Goal: Task Accomplishment & Management: Use online tool/utility

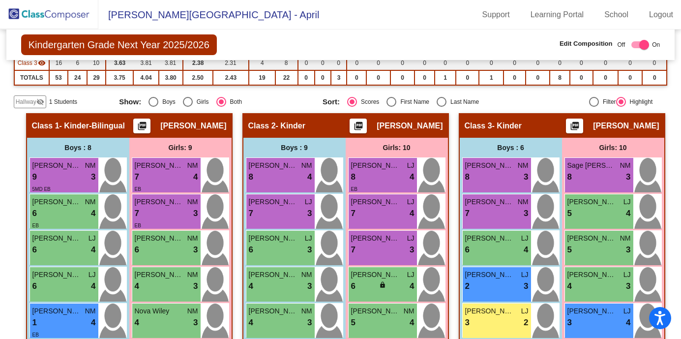
scroll to position [130, 0]
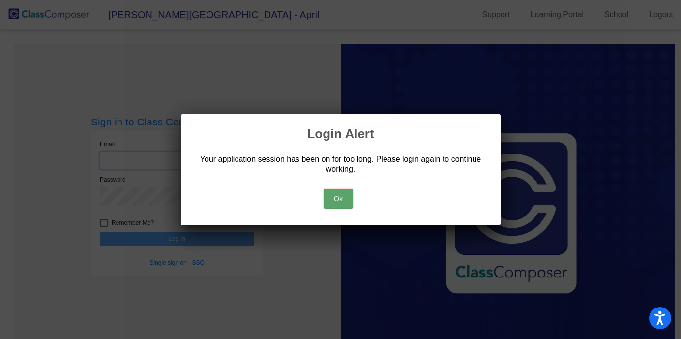
type input "[EMAIL_ADDRESS][PERSON_NAME][DOMAIN_NAME]"
click at [345, 193] on button "Ok" at bounding box center [337, 199] width 29 height 20
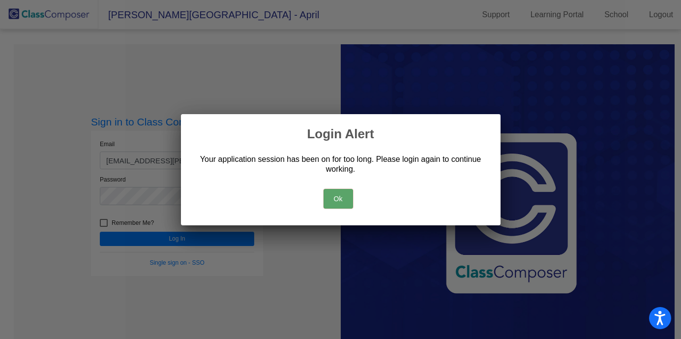
click at [343, 198] on button "Ok" at bounding box center [337, 199] width 29 height 20
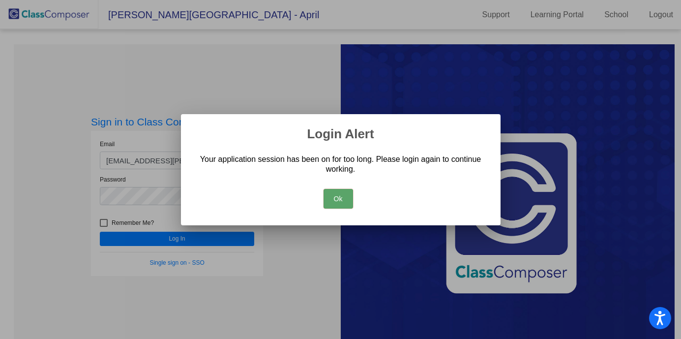
click at [340, 199] on button "Ok" at bounding box center [337, 199] width 29 height 20
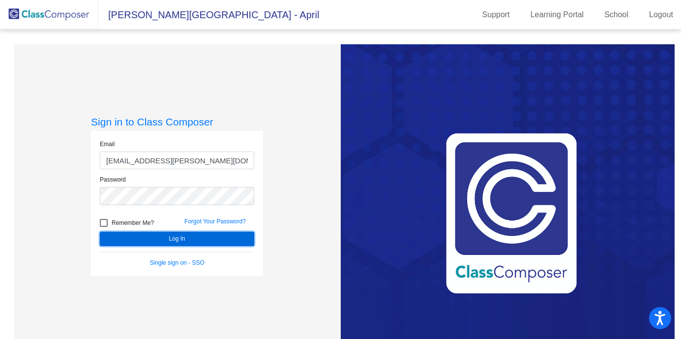
click at [183, 236] on button "Log In" at bounding box center [177, 238] width 154 height 14
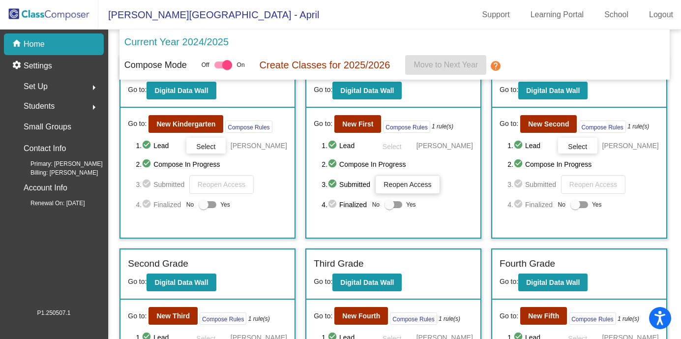
scroll to position [29, 0]
click at [546, 126] on b "New Second" at bounding box center [548, 124] width 41 height 8
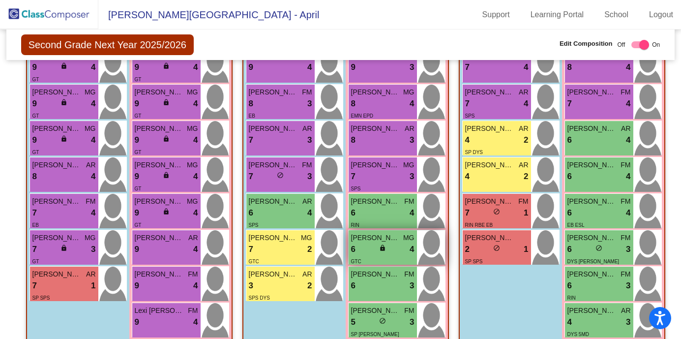
scroll to position [257, 0]
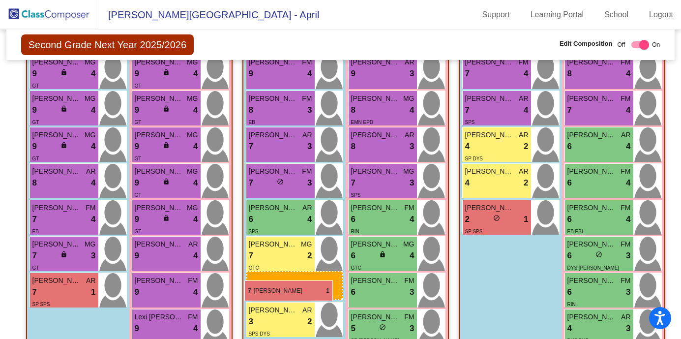
drag, startPoint x: 475, startPoint y: 213, endPoint x: 244, endPoint y: 280, distance: 240.4
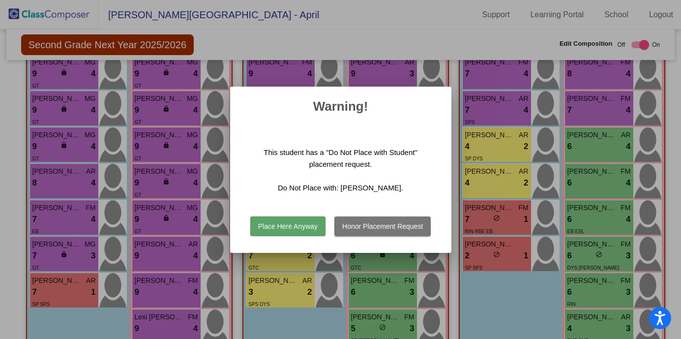
scroll to position [0, 0]
click at [288, 222] on button "Place Here Anyway" at bounding box center [287, 226] width 75 height 20
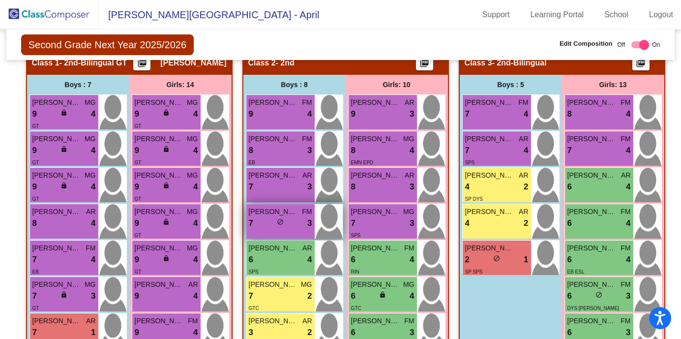
scroll to position [197, 0]
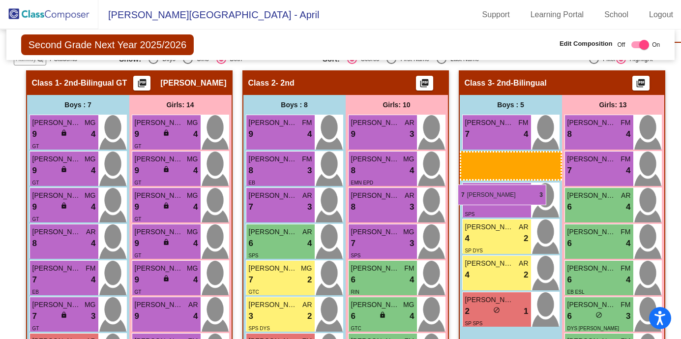
drag, startPoint x: 289, startPoint y: 240, endPoint x: 458, endPoint y: 184, distance: 177.0
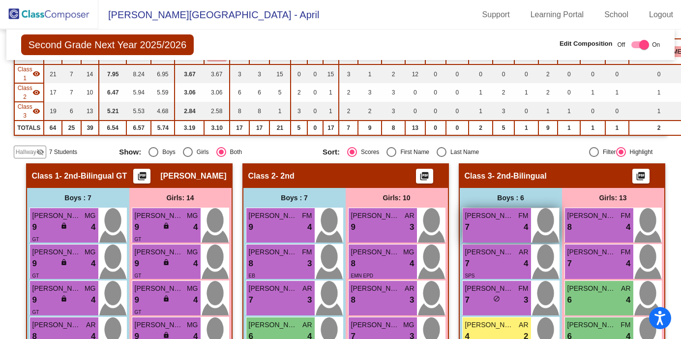
scroll to position [0, 0]
